Goal: Task Accomplishment & Management: Manage account settings

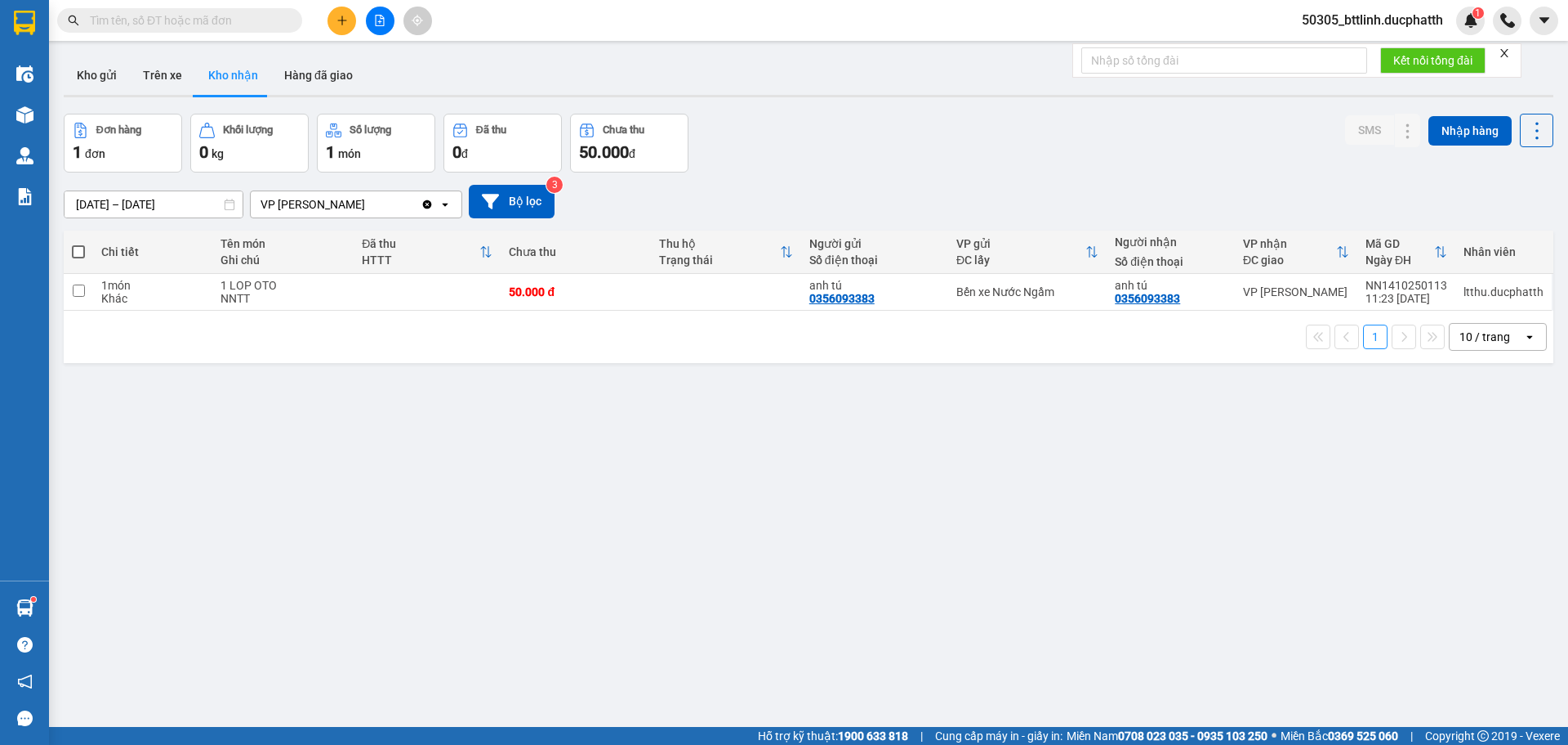
click at [220, 17] on input "text" at bounding box center [186, 20] width 193 height 18
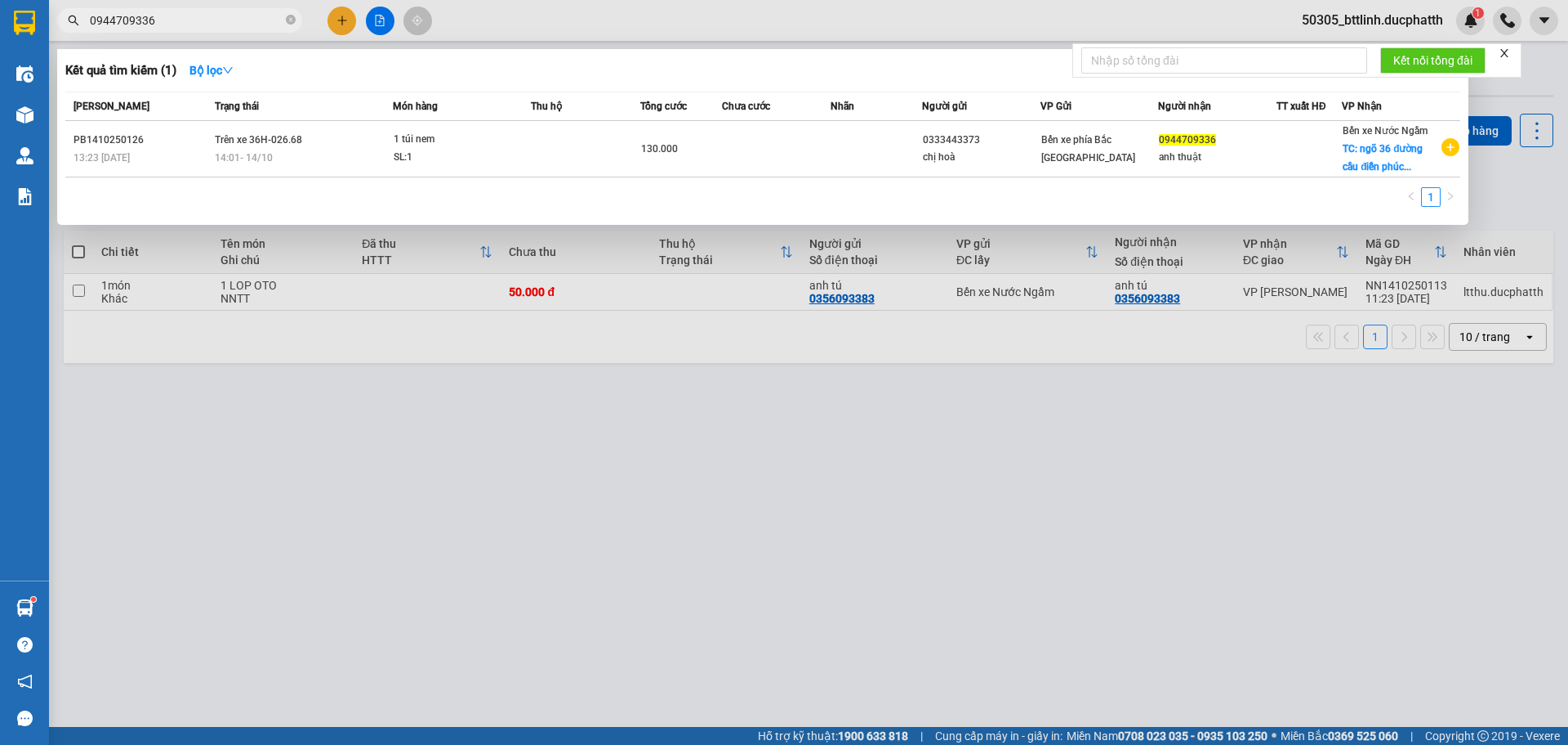
type input "0944709336"
click at [471, 569] on div at bounding box center [784, 372] width 1568 height 745
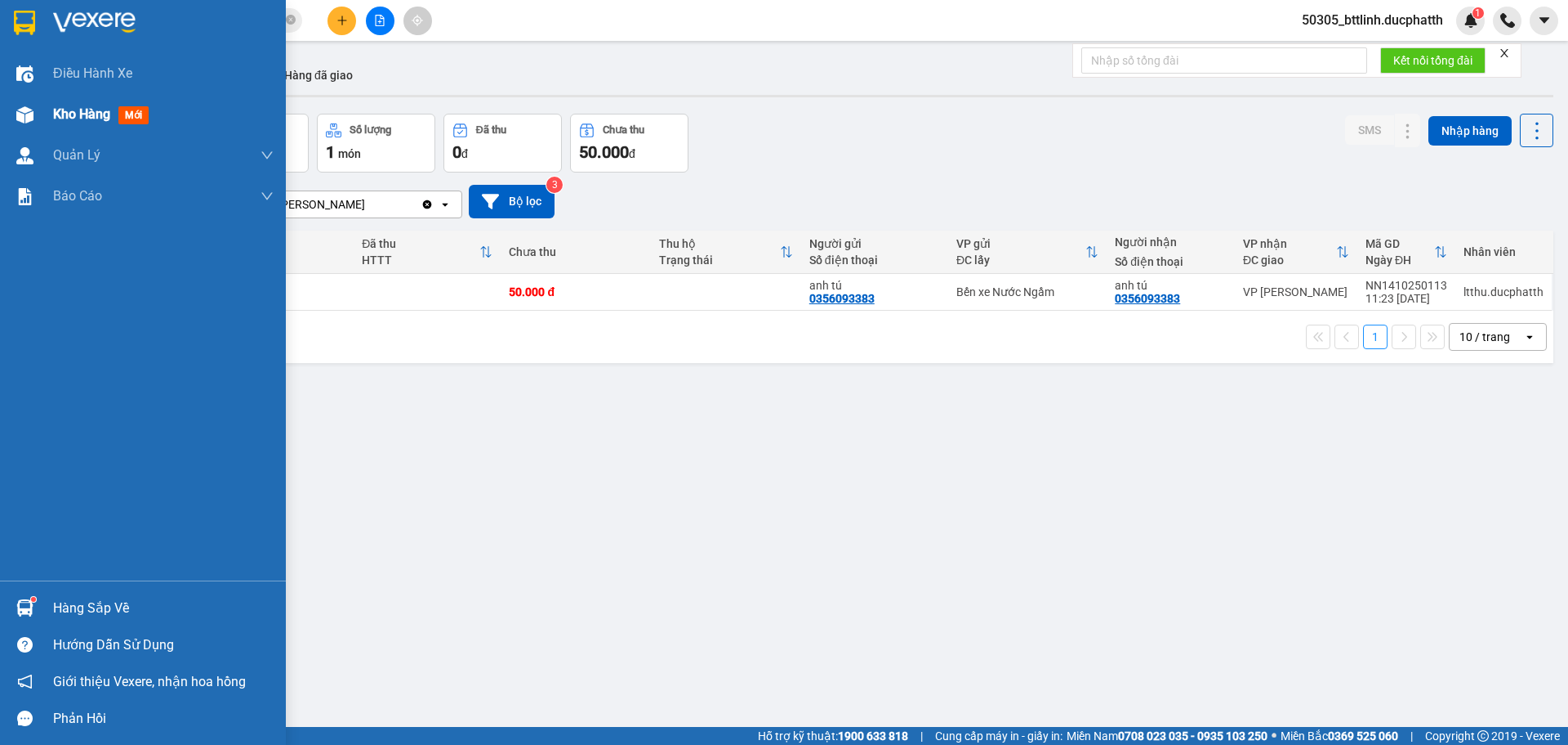
click at [44, 97] on div "Kho hàng mới" at bounding box center [143, 115] width 286 height 40
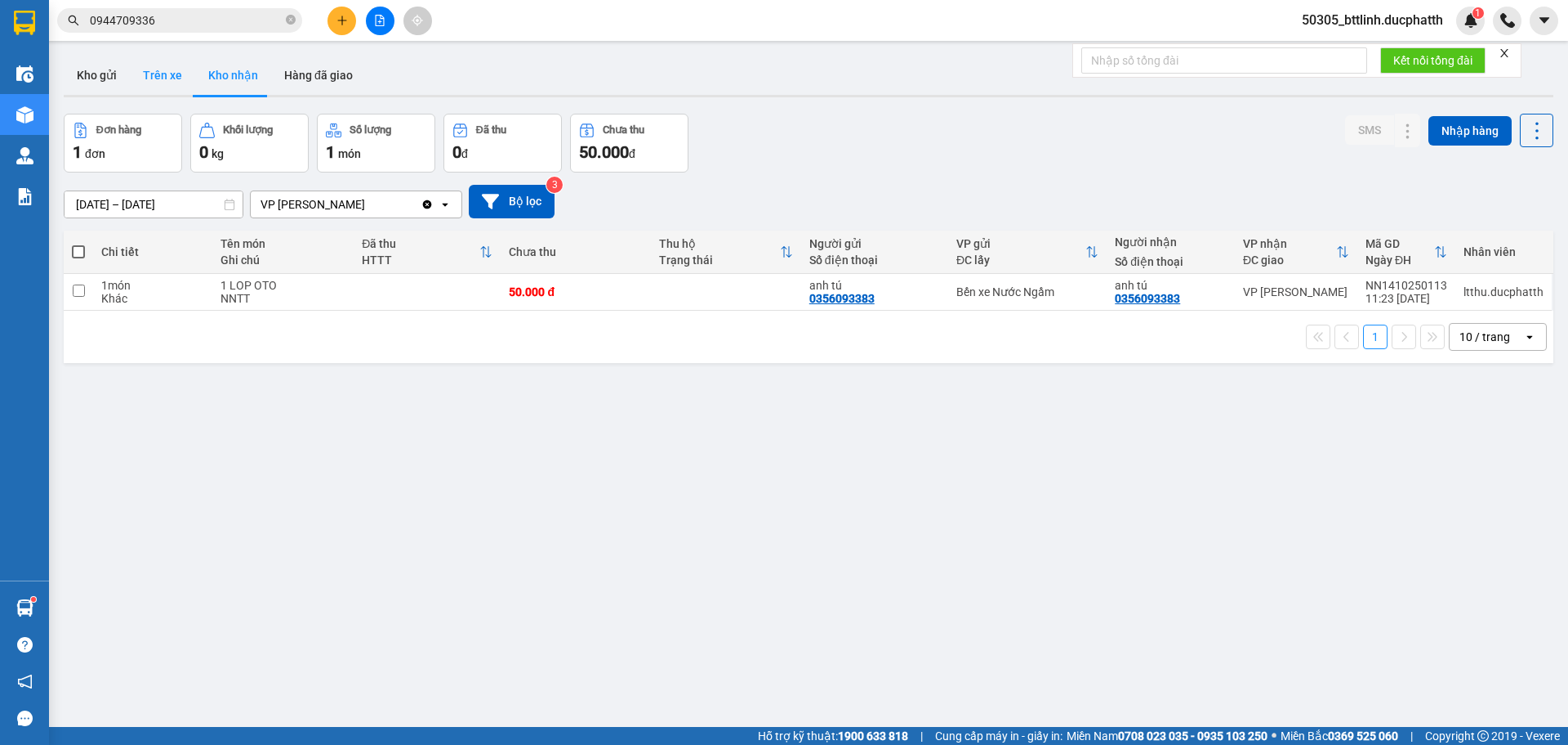
click at [155, 72] on button "Trên xe" at bounding box center [163, 75] width 65 height 40
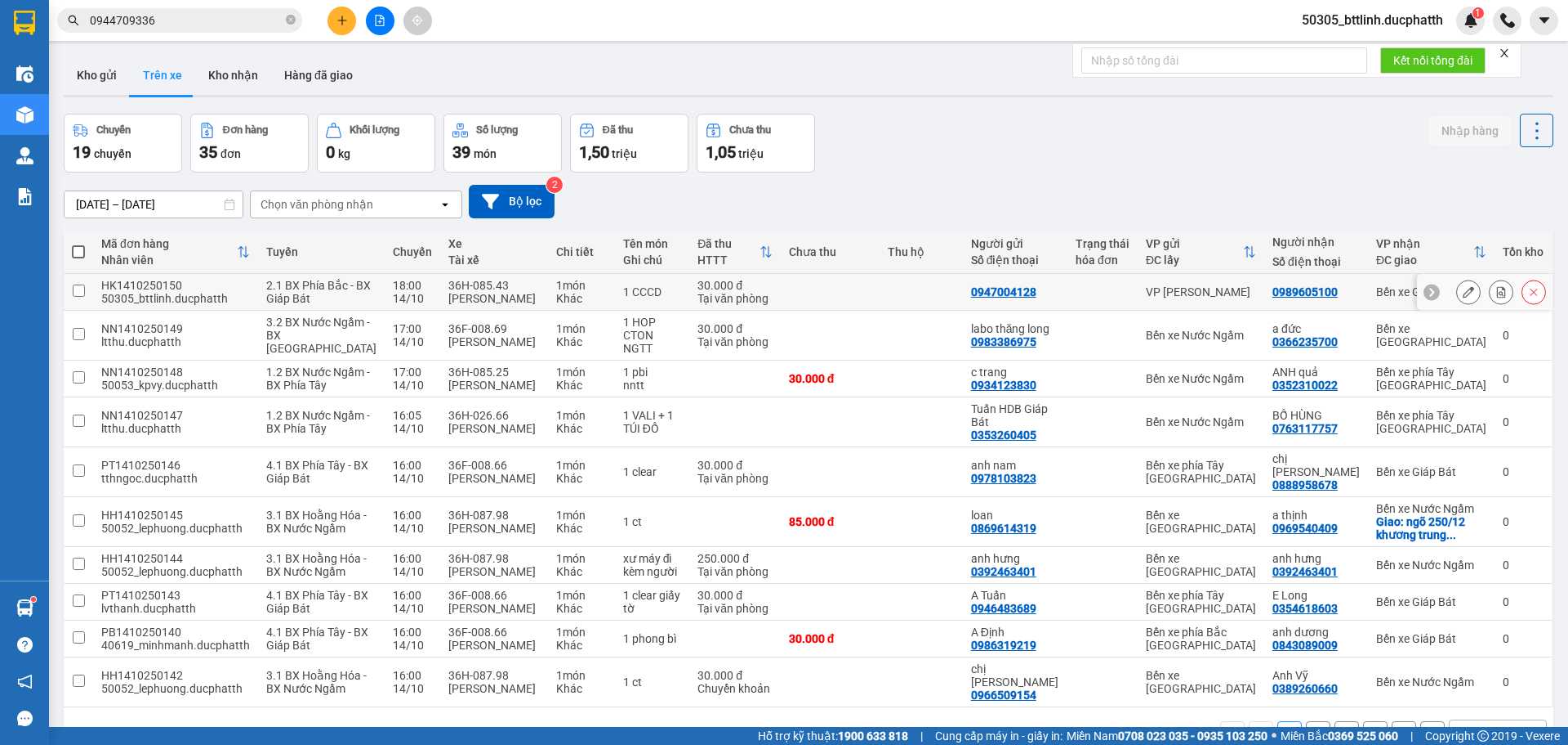
click at [1463, 294] on icon at bounding box center [1469, 292] width 12 height 12
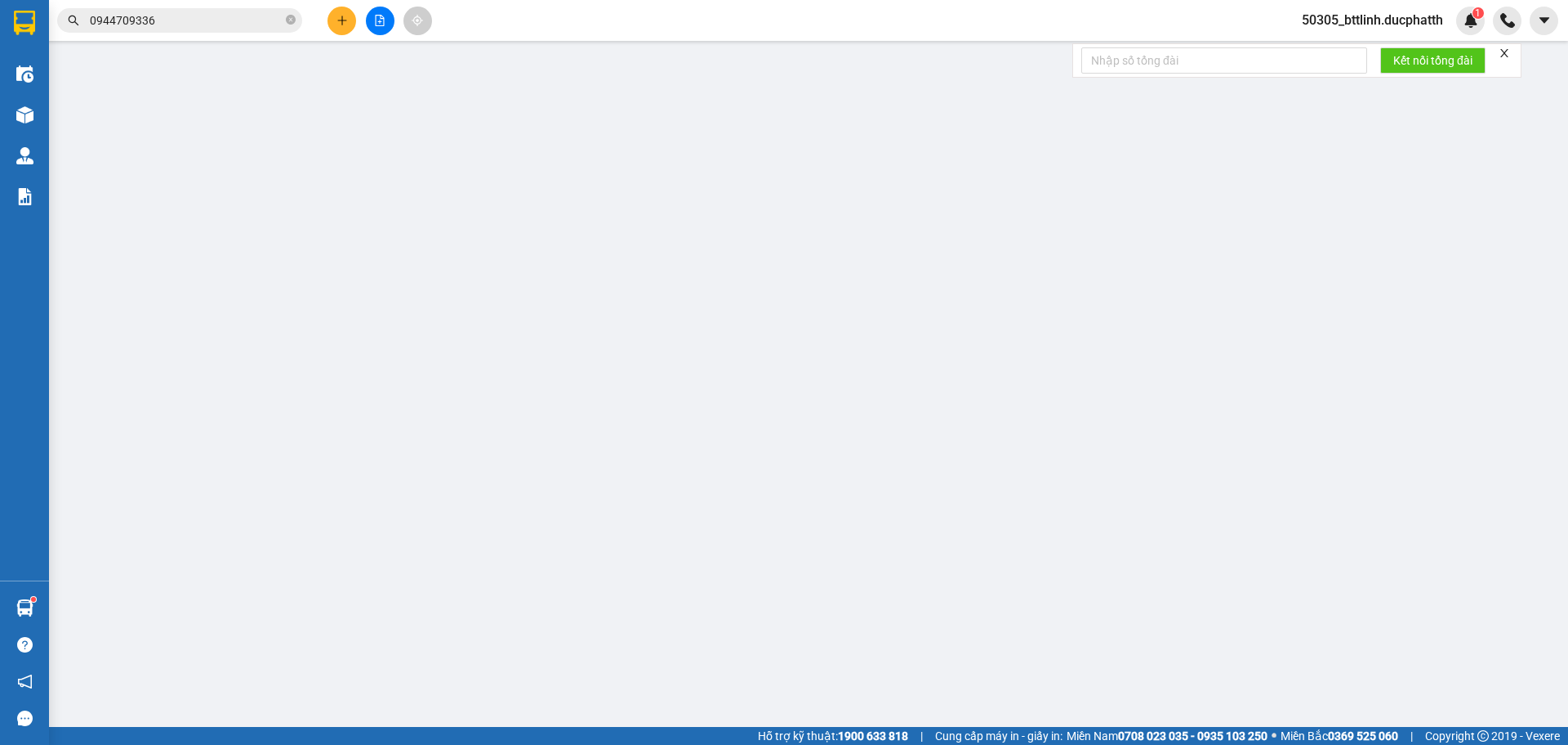
type input "0947004128"
type input "0989605100"
type input "0"
type input "30.000"
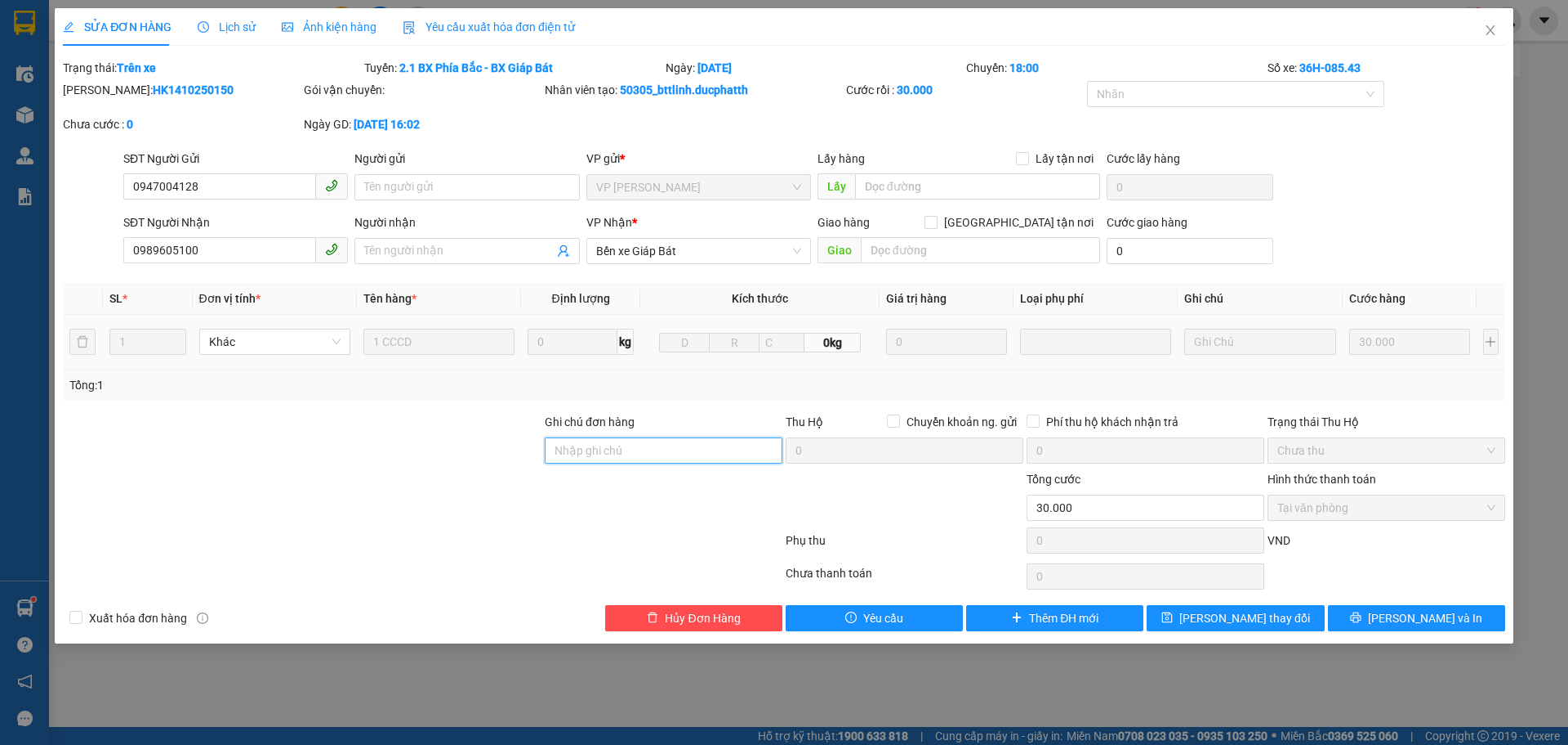
click at [610, 458] on input "Ghi chú đơn hàng" at bounding box center [664, 450] width 238 height 26
type input "SAI HTTT CK 16H02 [DATE] TRINH MINH HOAN-VTB CTY"
click at [1242, 617] on span "[PERSON_NAME] thay đổi" at bounding box center [1244, 618] width 131 height 18
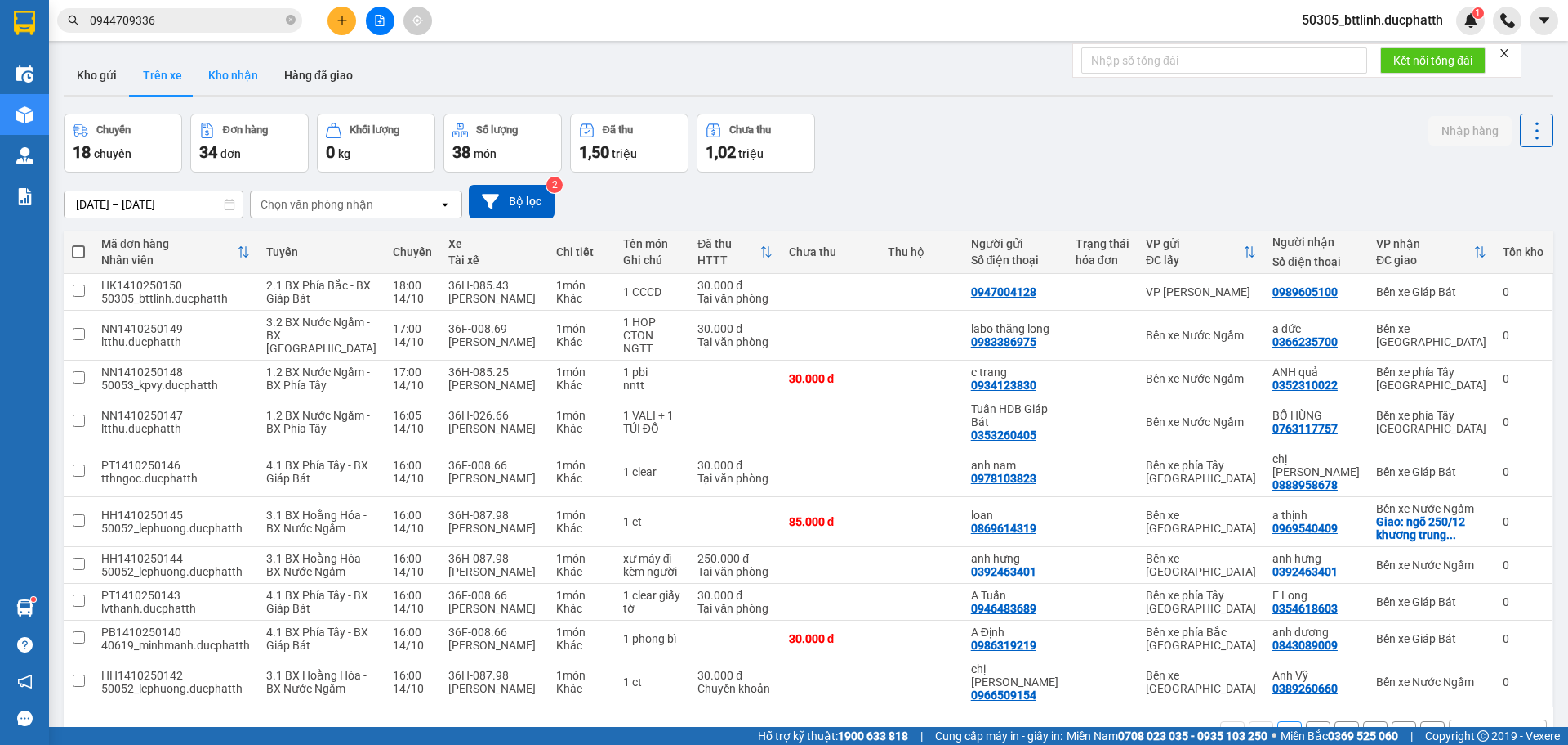
click at [232, 77] on button "Kho nhận" at bounding box center [233, 75] width 76 height 40
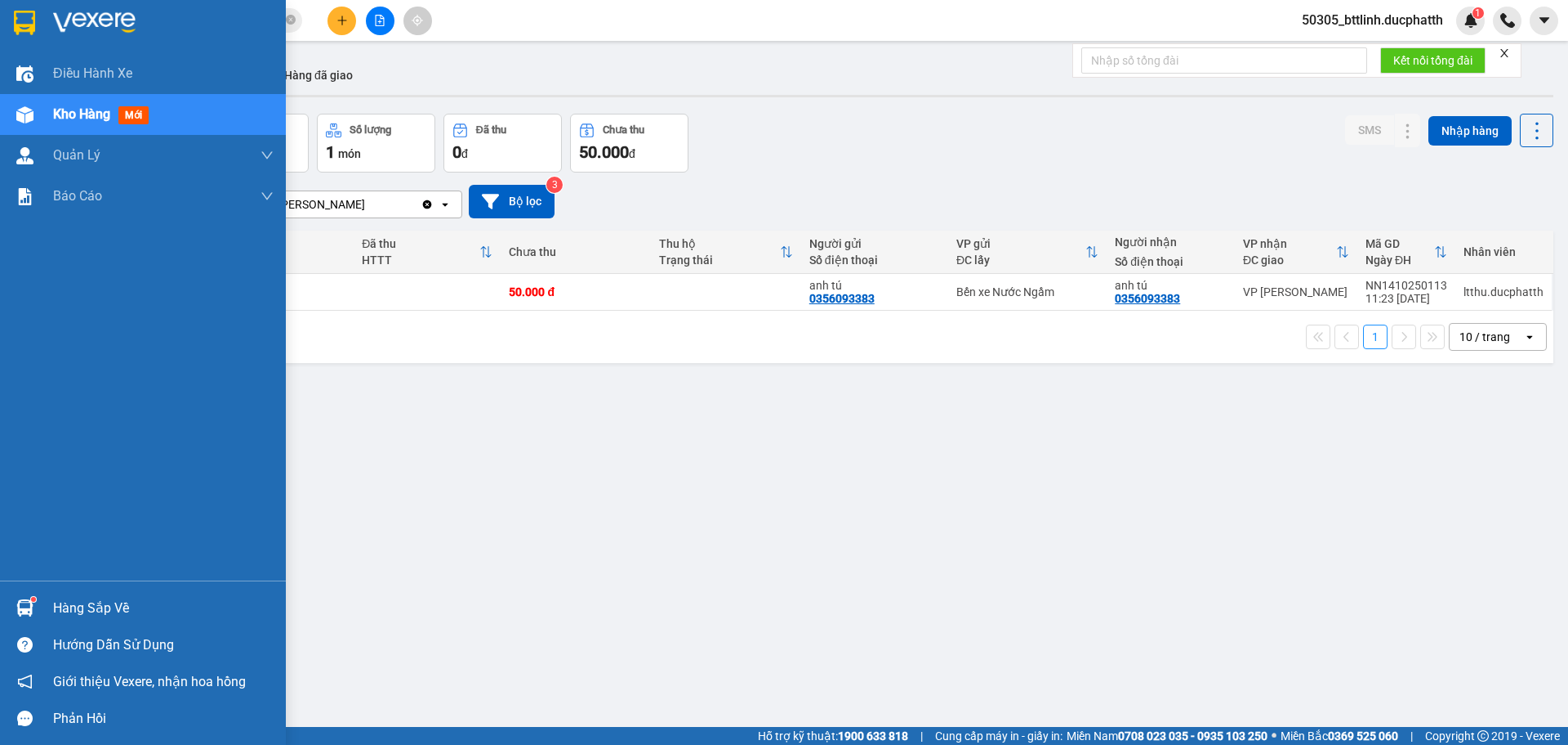
click at [45, 599] on div "Hàng sắp về" at bounding box center [143, 607] width 286 height 37
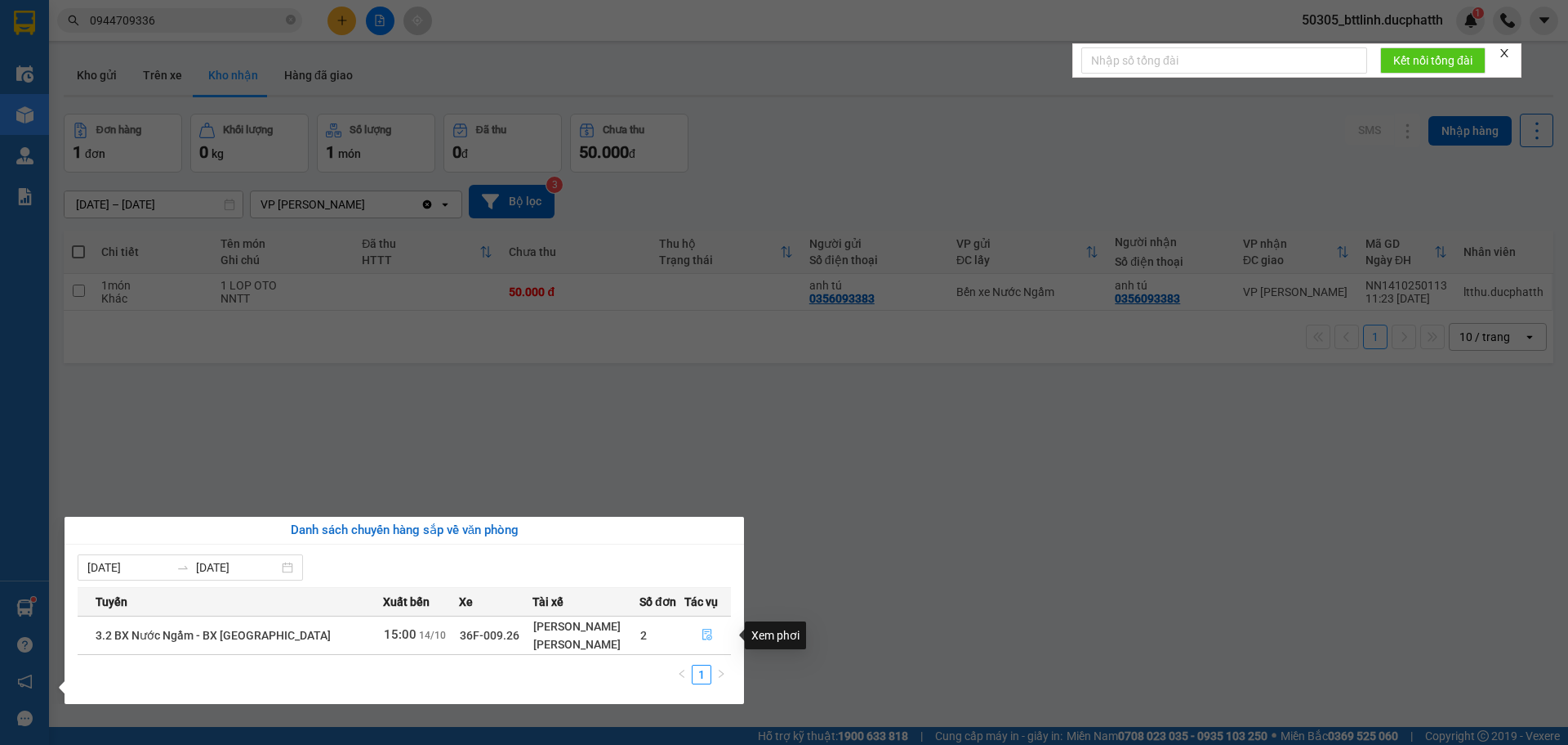
click at [705, 635] on icon "file-done" at bounding box center [707, 634] width 12 height 12
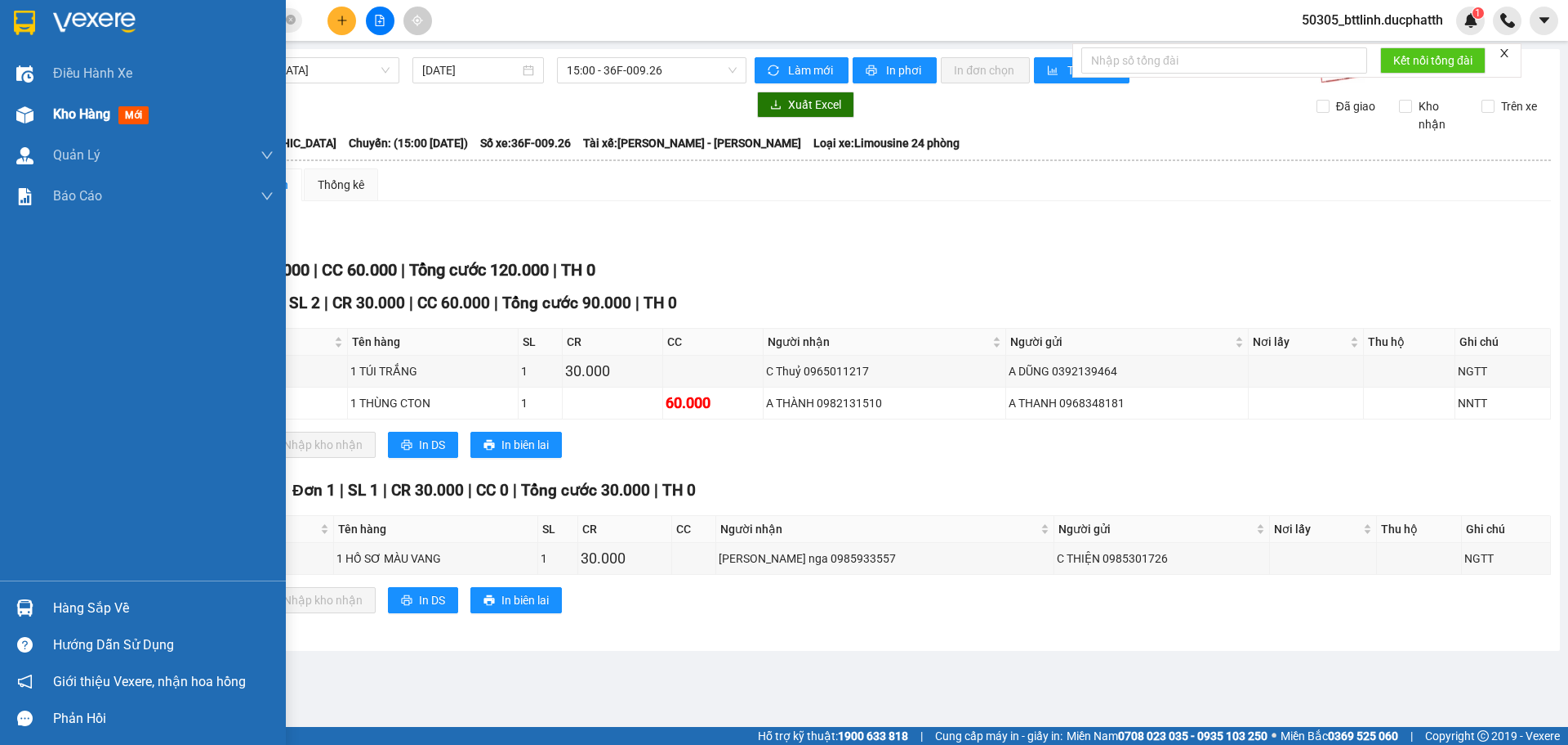
click at [43, 110] on div "Kho hàng mới" at bounding box center [143, 115] width 286 height 40
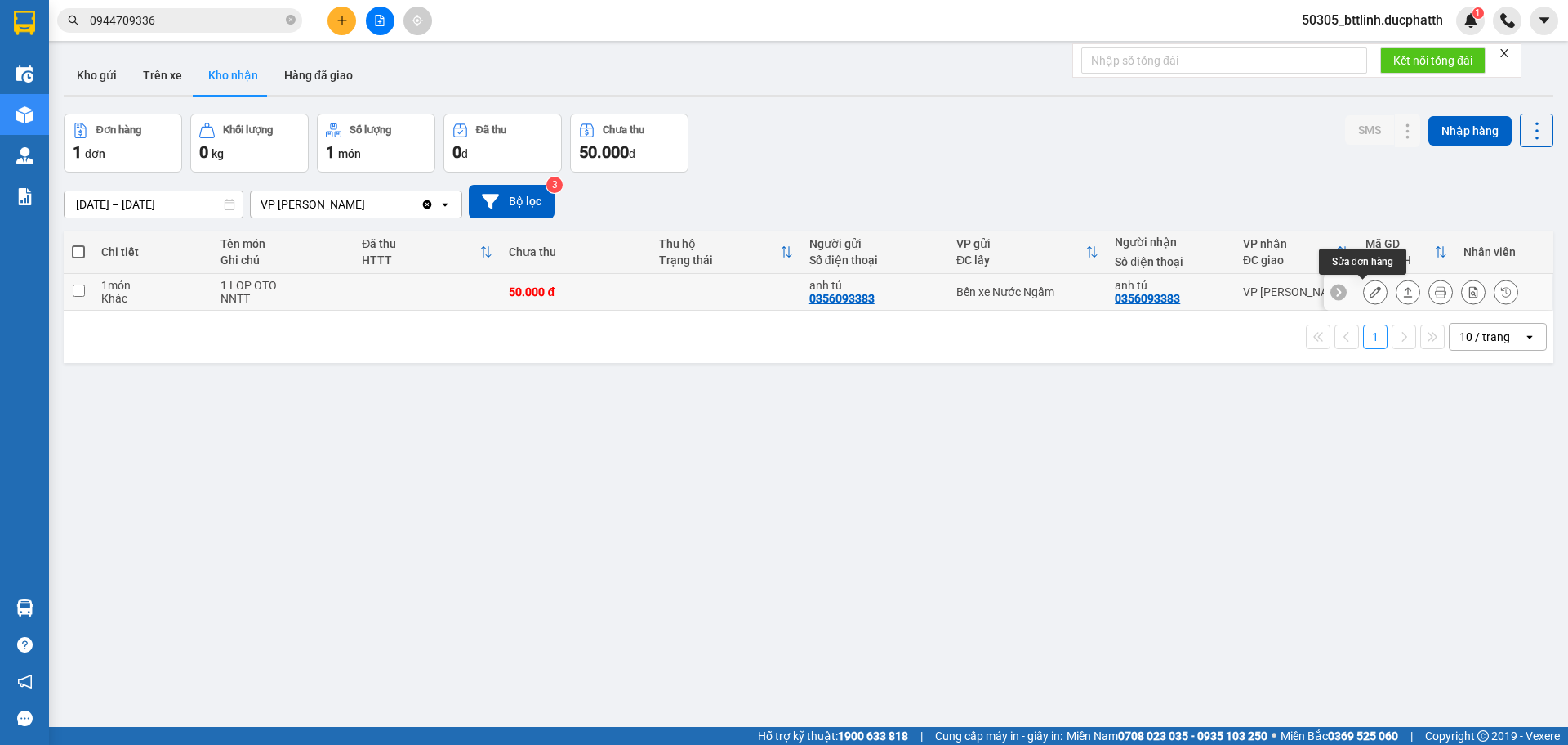
click at [1370, 293] on icon at bounding box center [1375, 292] width 12 height 12
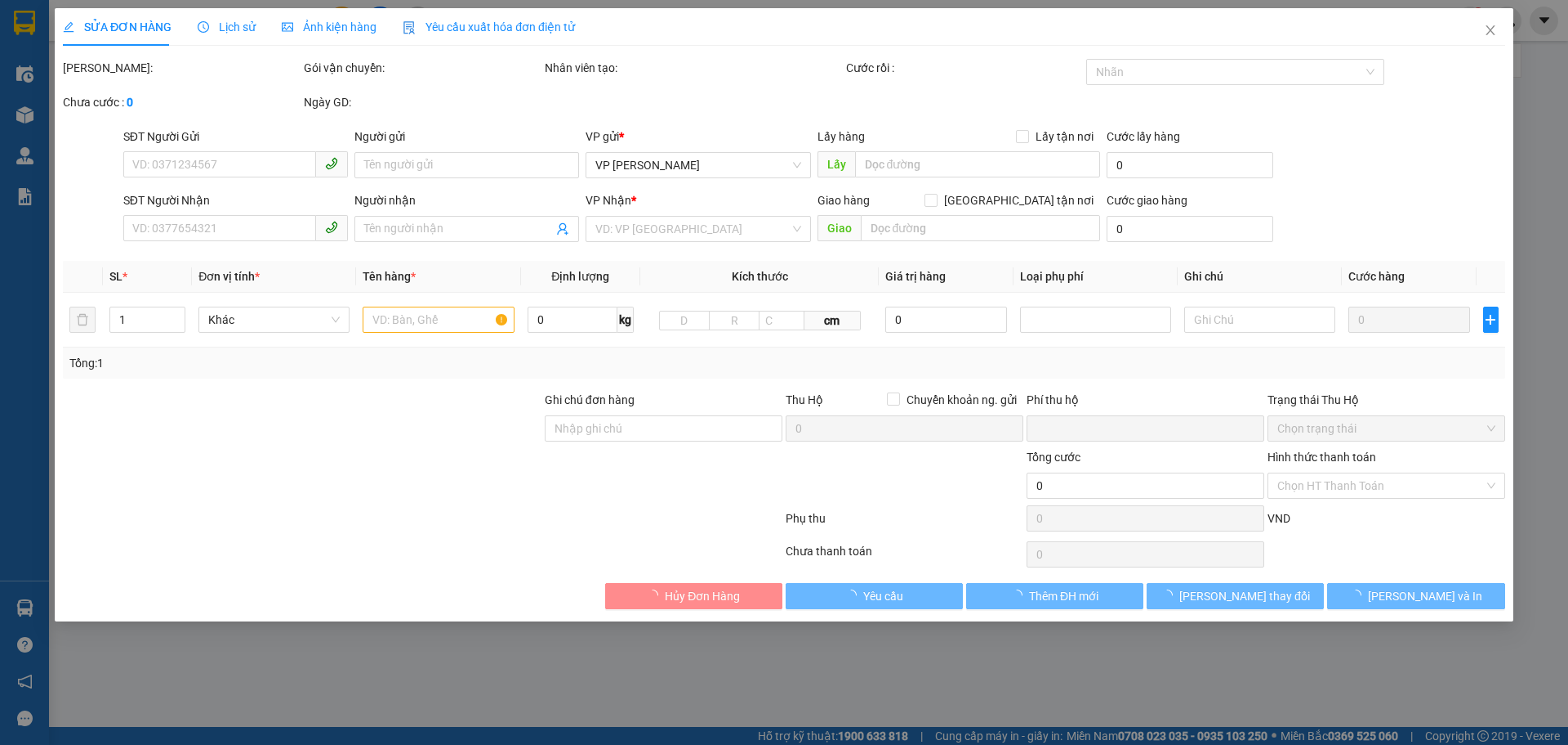
type input "0356093383"
type input "anh tú"
type input "0356093383"
type input "anh tú"
type input "0"
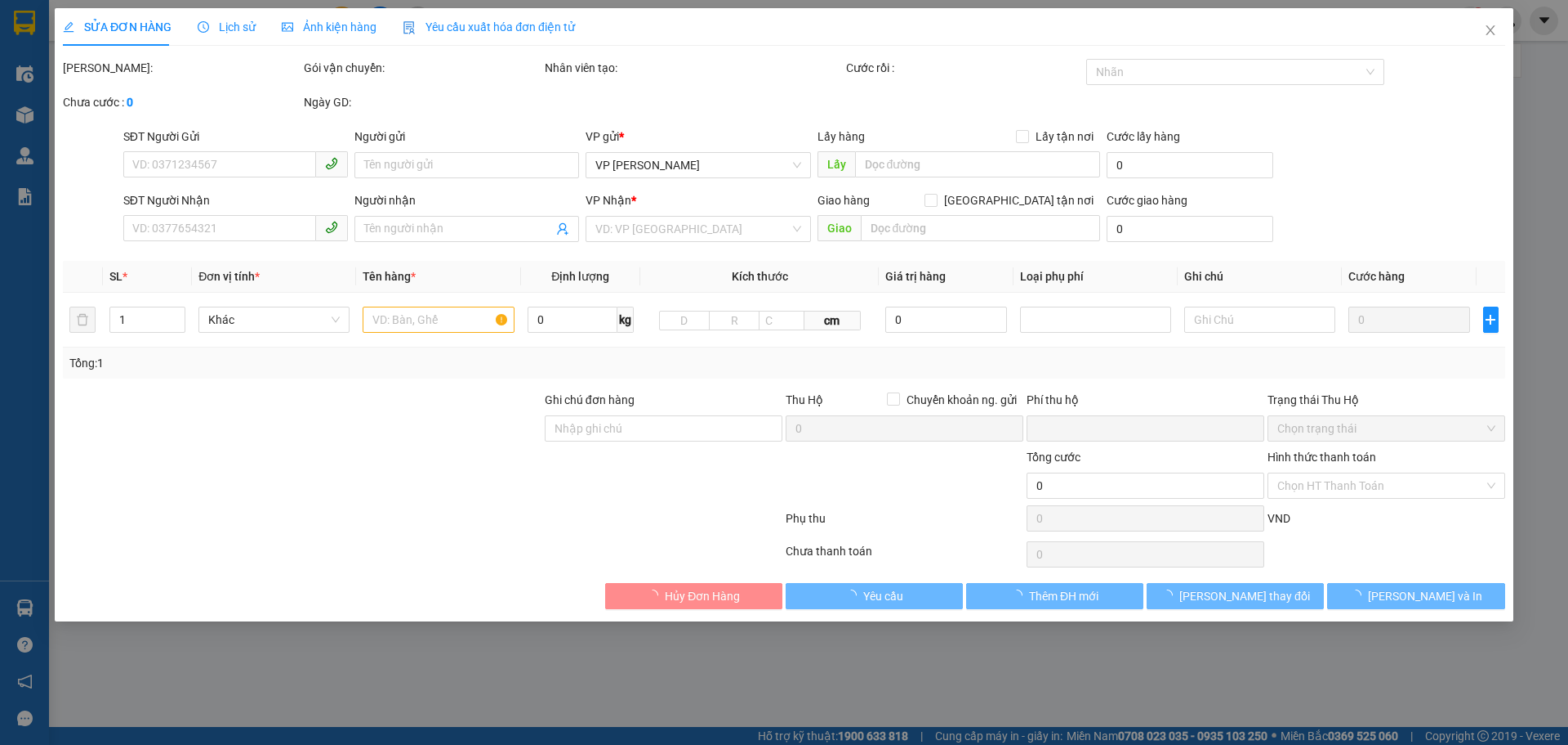
type input "50.000"
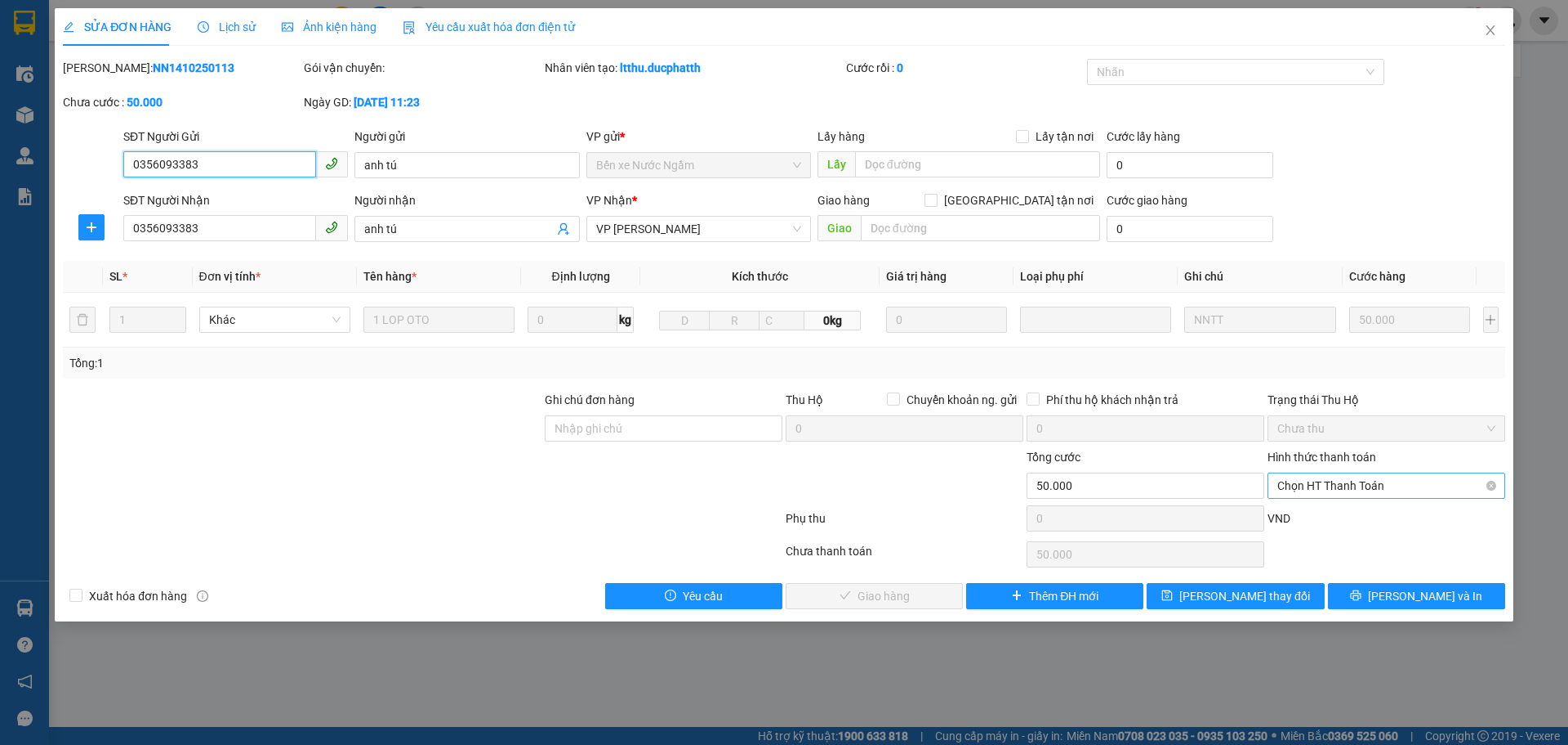
click at [1373, 488] on span "Chọn HT Thanh Toán" at bounding box center [1386, 485] width 218 height 24
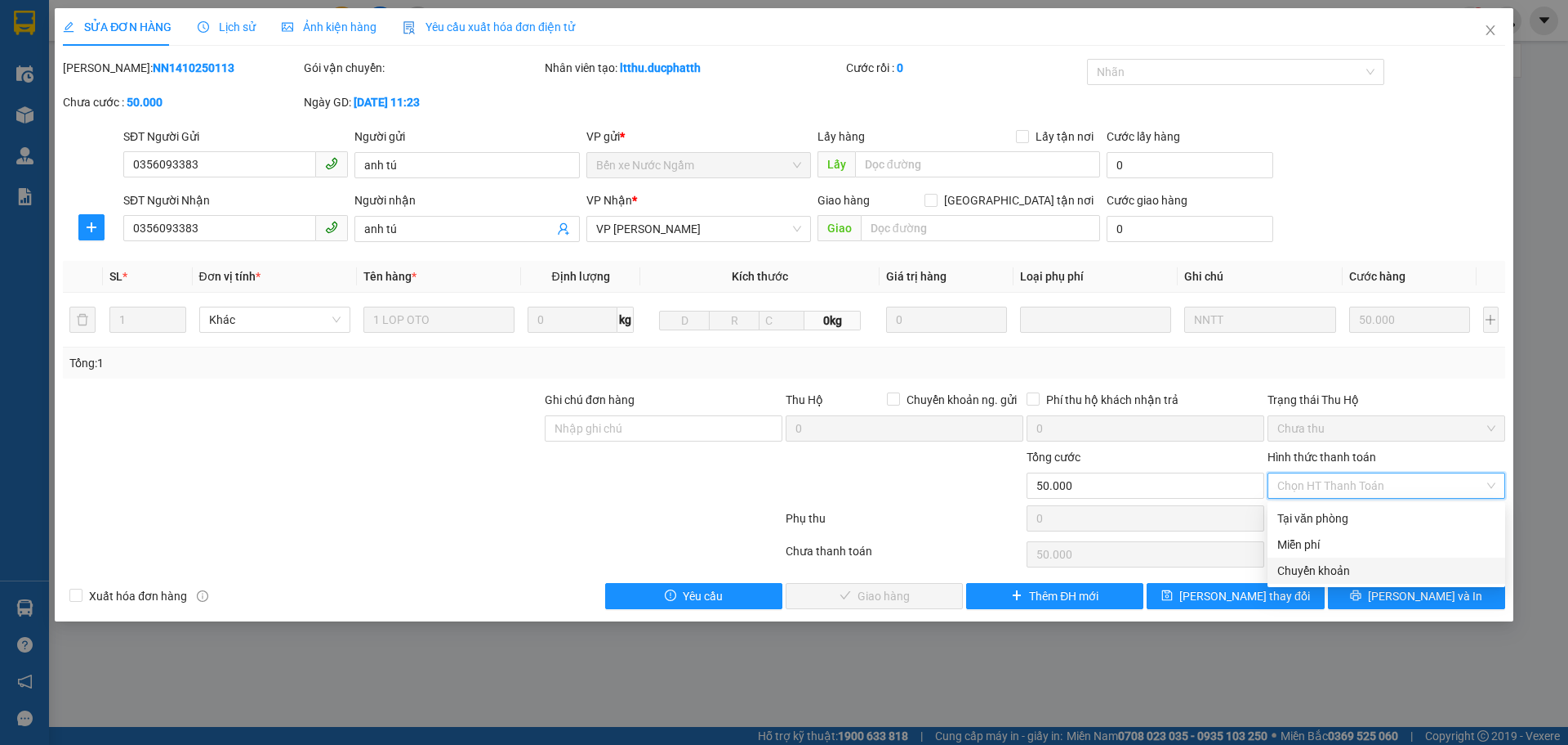
click at [1330, 575] on div "Chuyển khoản" at bounding box center [1386, 571] width 218 height 18
type input "0"
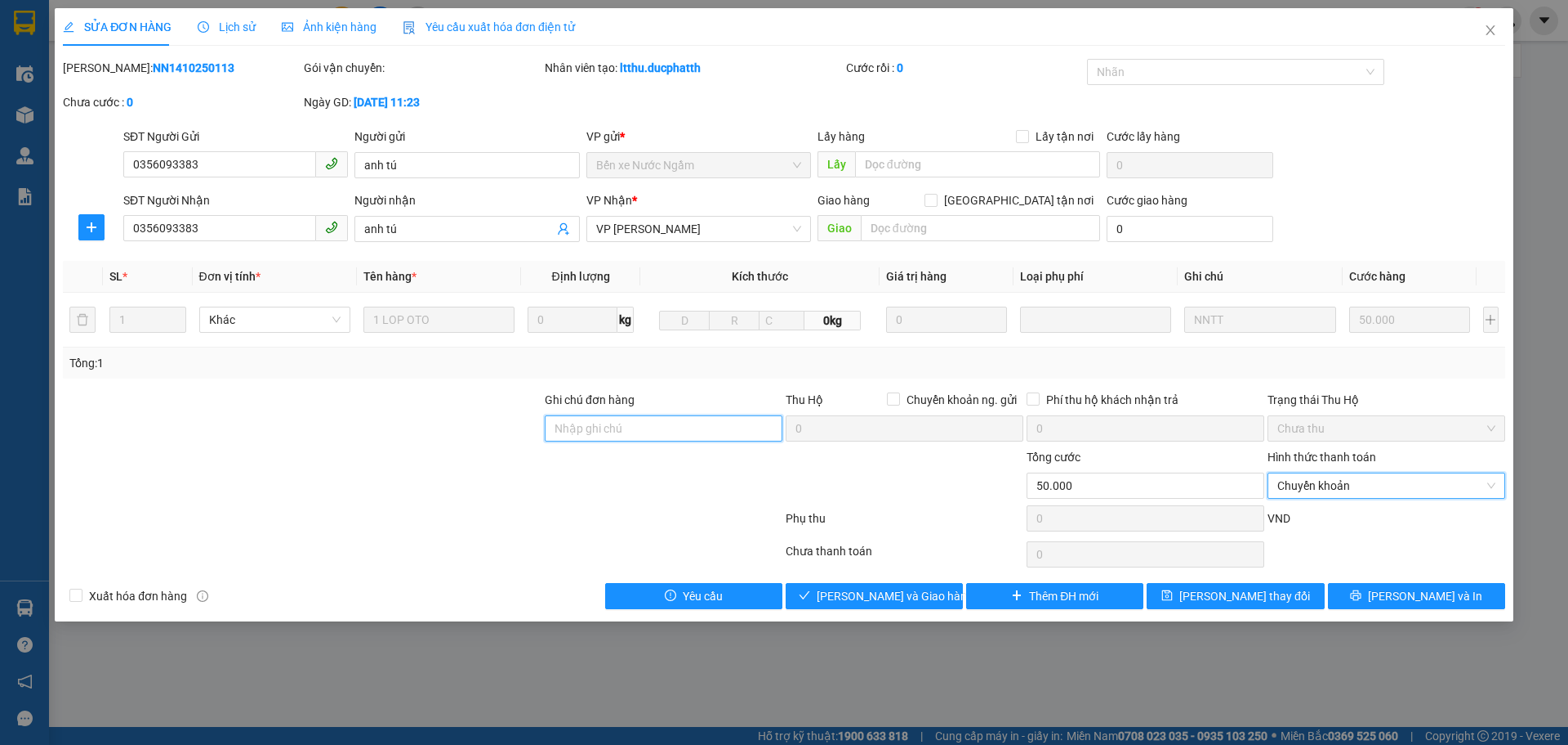
click at [648, 433] on input "Ghi chú đơn hàng" at bounding box center [664, 428] width 238 height 26
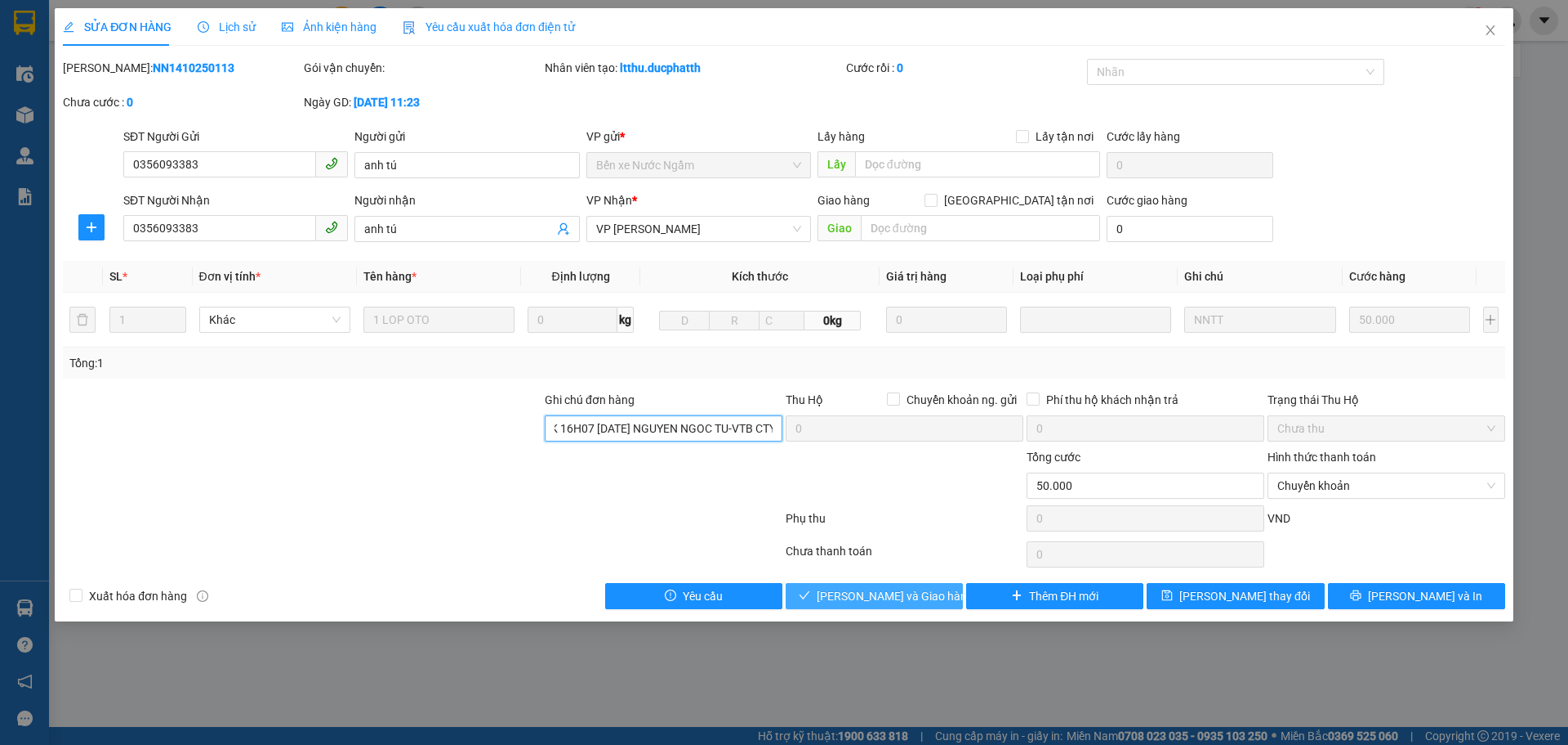
type input "CK 16H07 [DATE] NGUYEN NGOC TU-VTB CTY"
click at [891, 592] on span "[PERSON_NAME] và Giao hàng" at bounding box center [895, 596] width 157 height 18
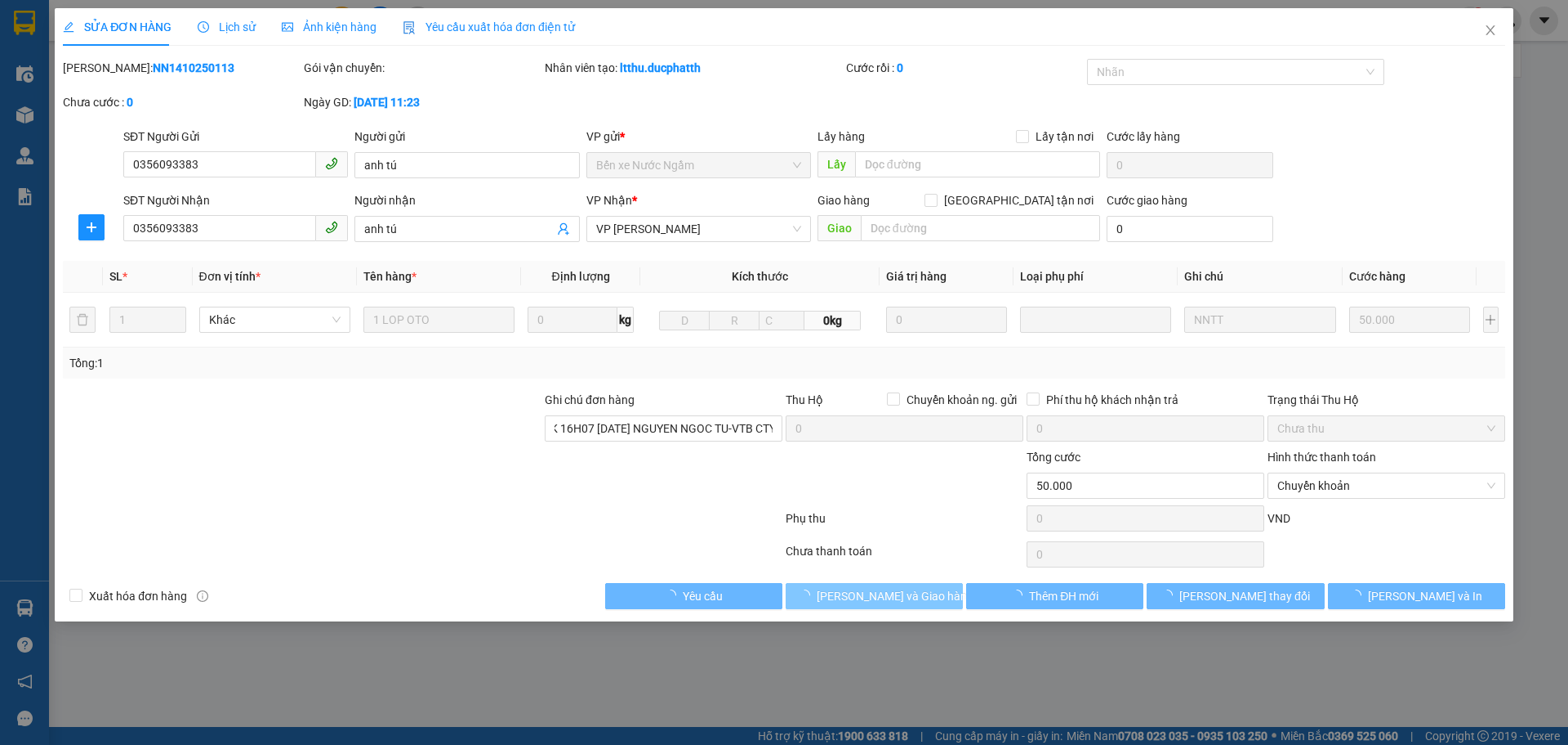
scroll to position [0, 0]
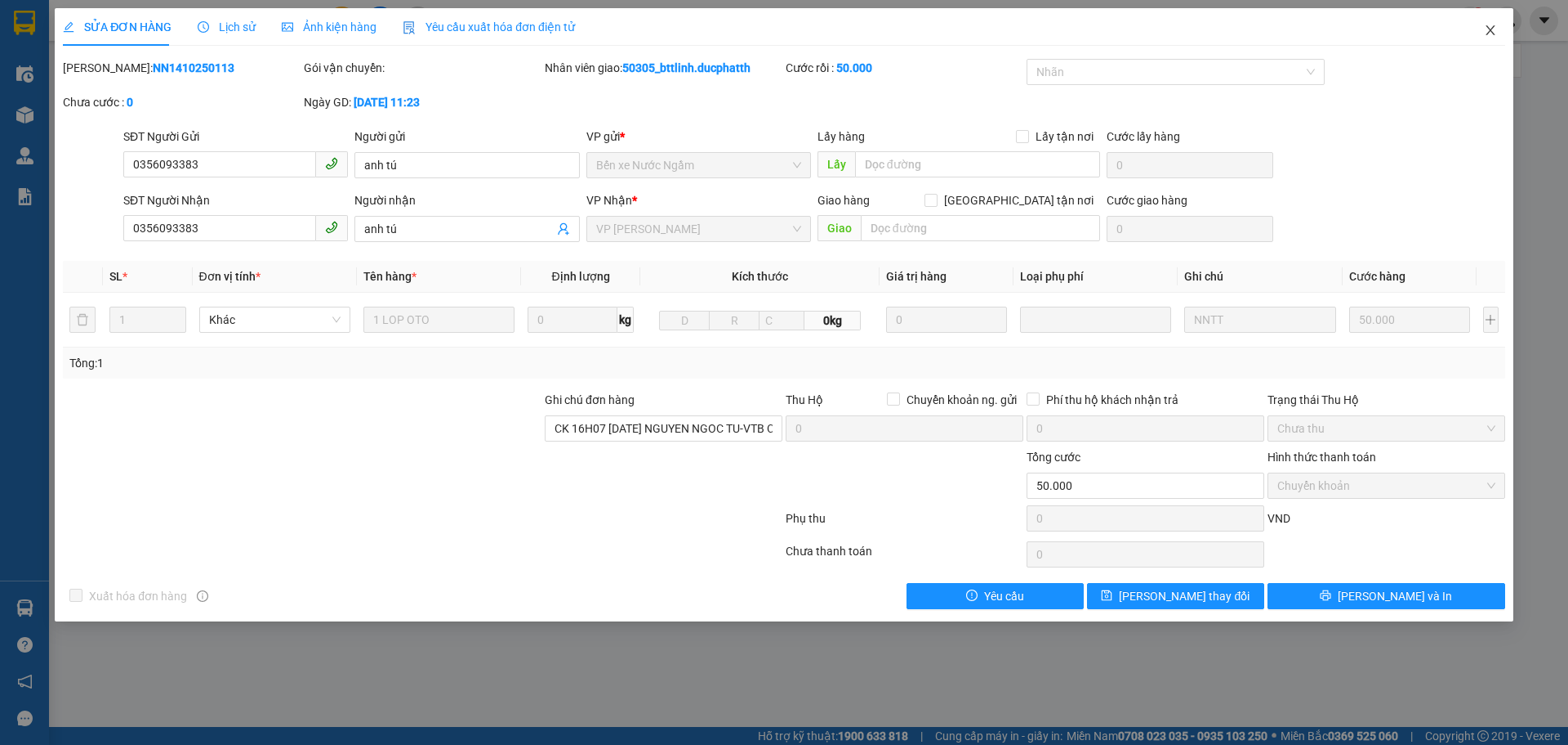
click at [1485, 32] on icon "close" at bounding box center [1491, 31] width 13 height 13
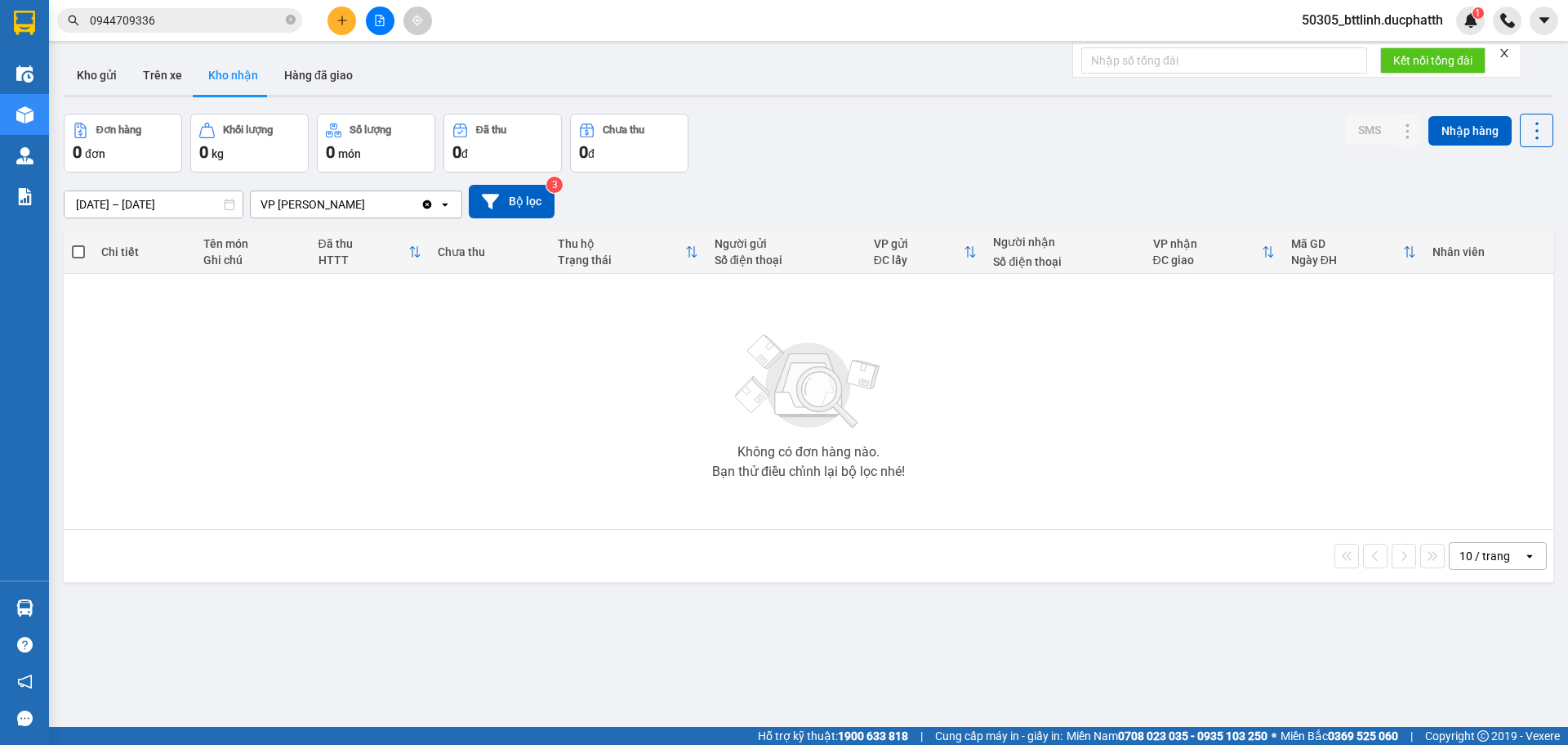
click at [327, 55] on div "ver 1.8.147 Kho gửi Trên xe Kho nhận Hàng đã giao Đơn hàng 0 đơn Khối lượng 0 k…" at bounding box center [808, 421] width 1503 height 745
click at [327, 80] on button "Hàng đã giao" at bounding box center [319, 75] width 94 height 40
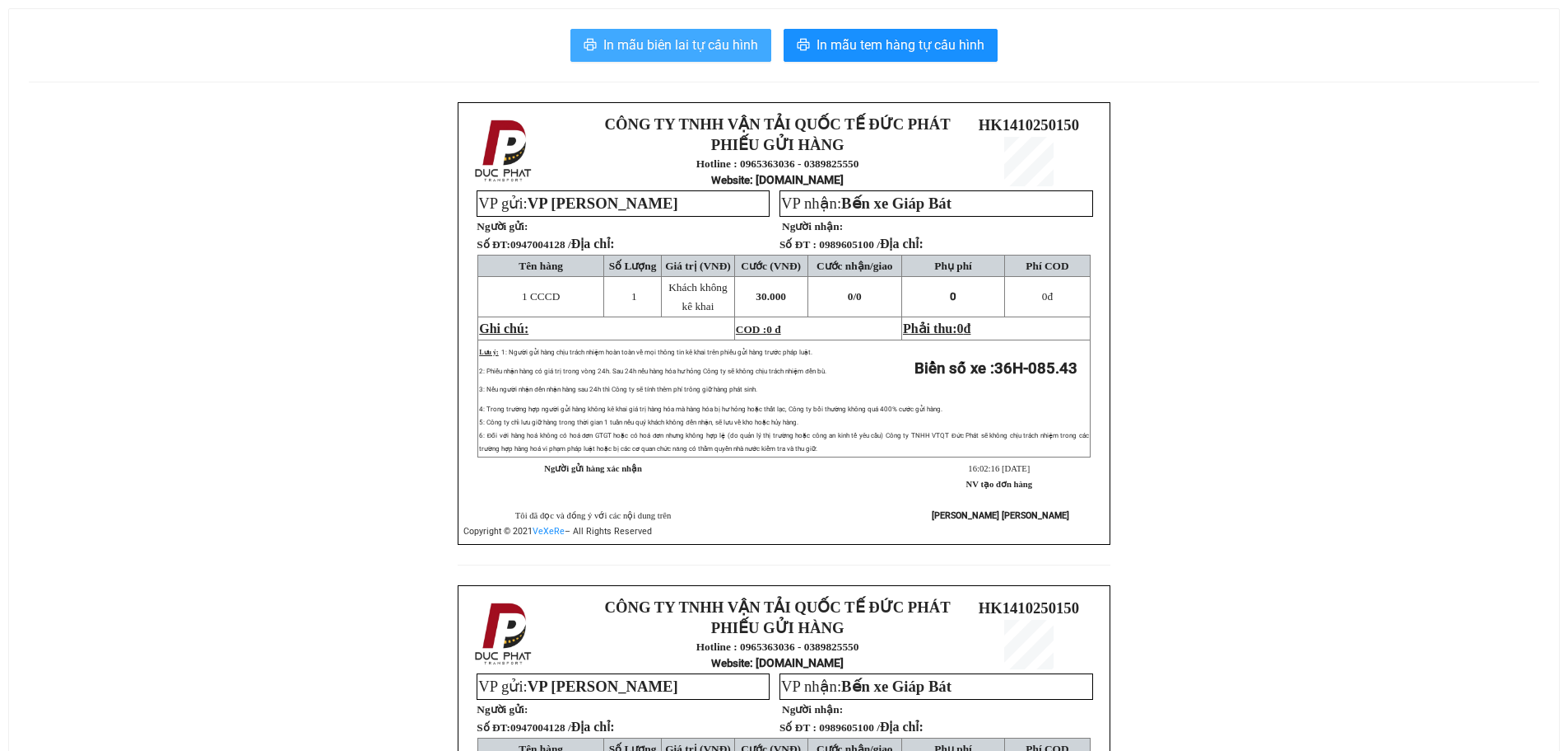
click at [637, 35] on span "In mẫu biên lai tự cấu hình" at bounding box center [681, 45] width 154 height 20
